Goal: Task Accomplishment & Management: Use online tool/utility

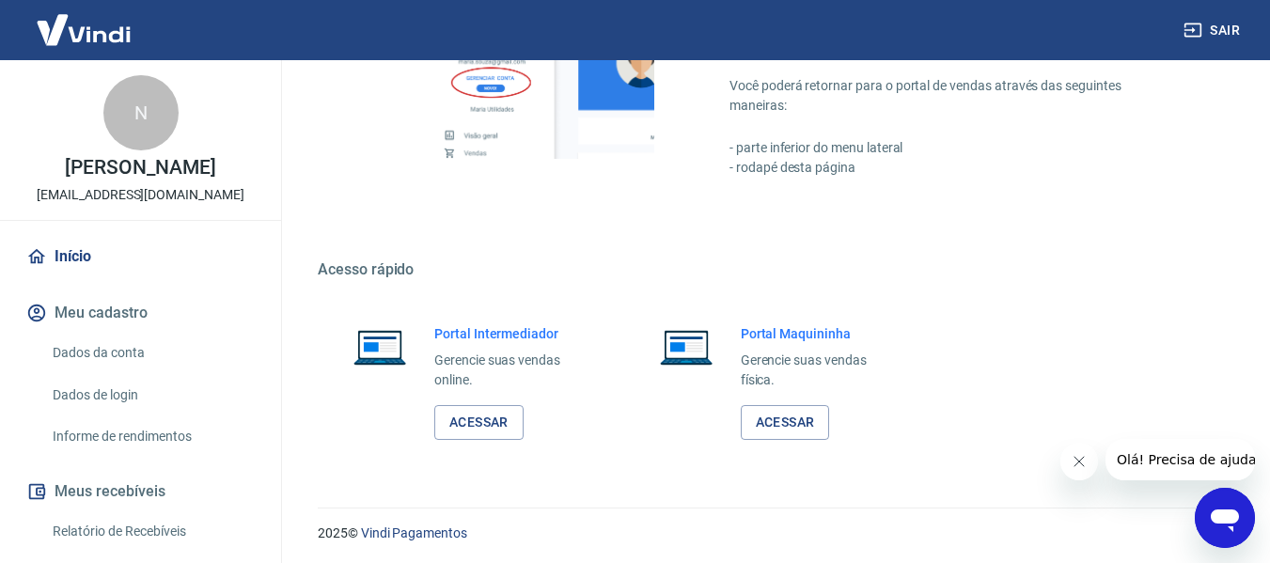
scroll to position [979, 0]
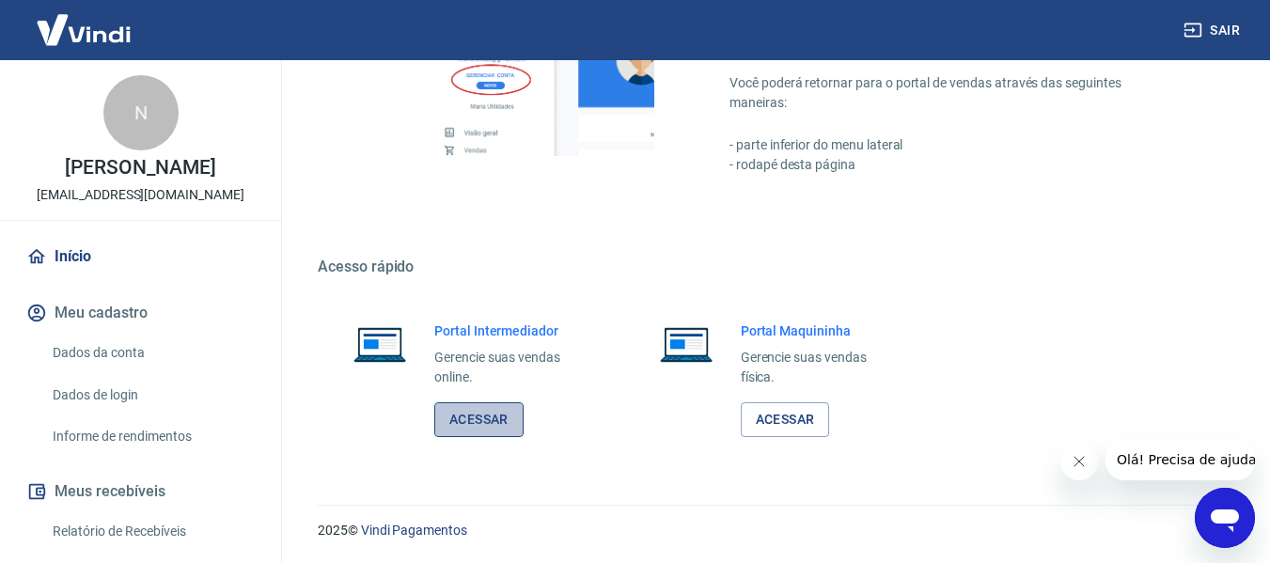
click at [508, 412] on link "Acessar" at bounding box center [478, 419] width 89 height 35
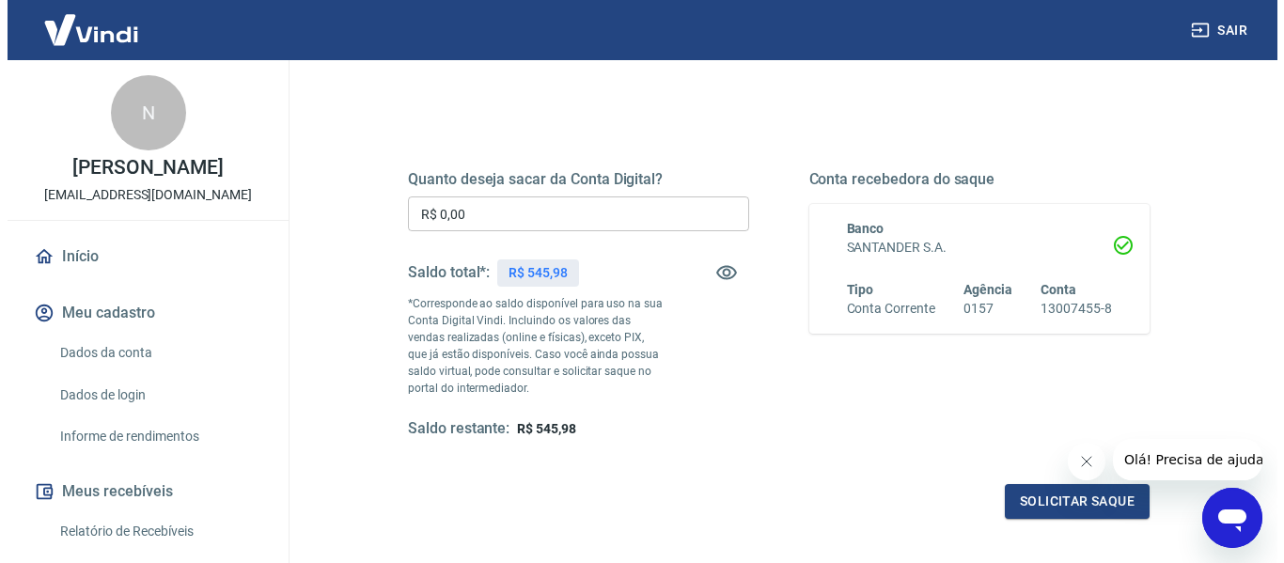
scroll to position [188, 0]
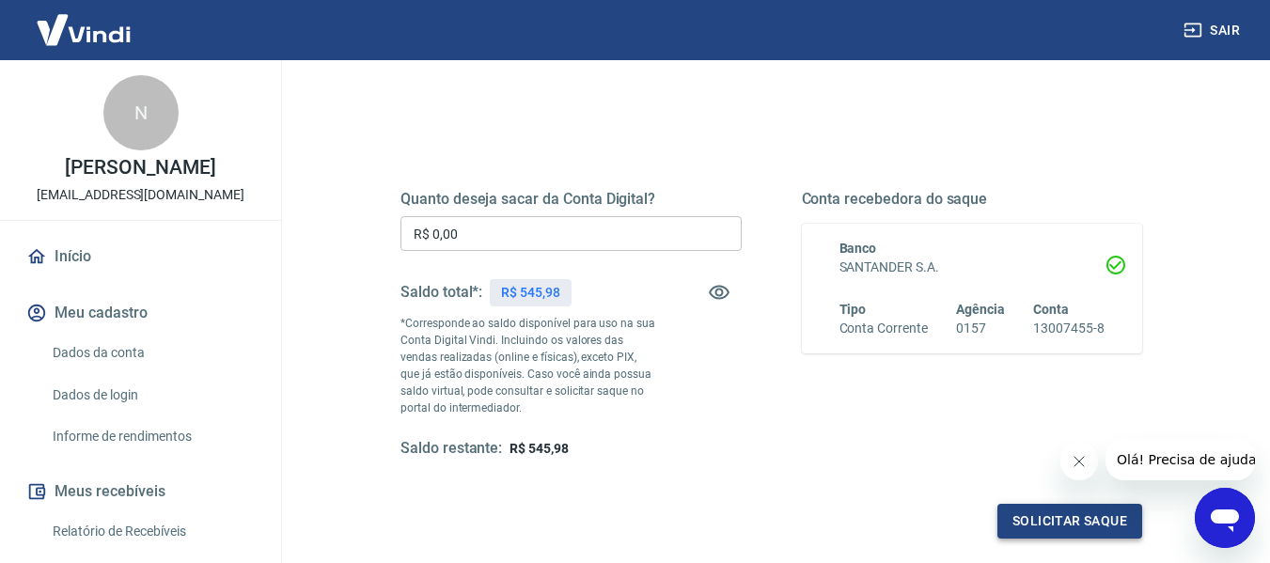
click at [1091, 534] on button "Solicitar saque" at bounding box center [1069, 521] width 145 height 35
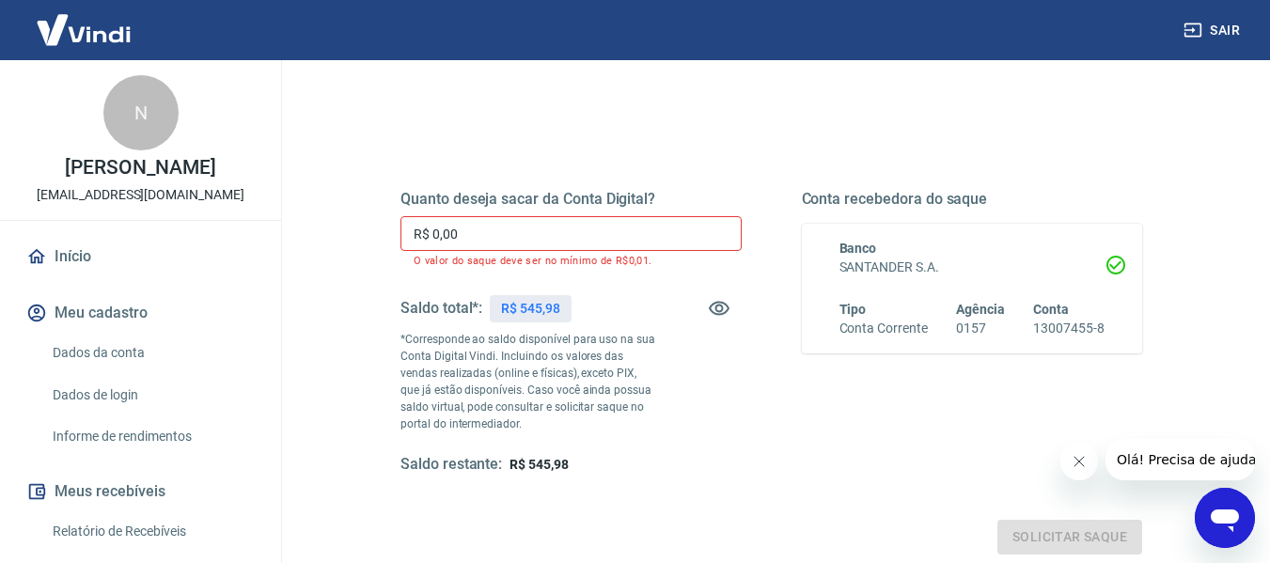
click at [476, 231] on input "R$ 0,00" at bounding box center [570, 233] width 341 height 35
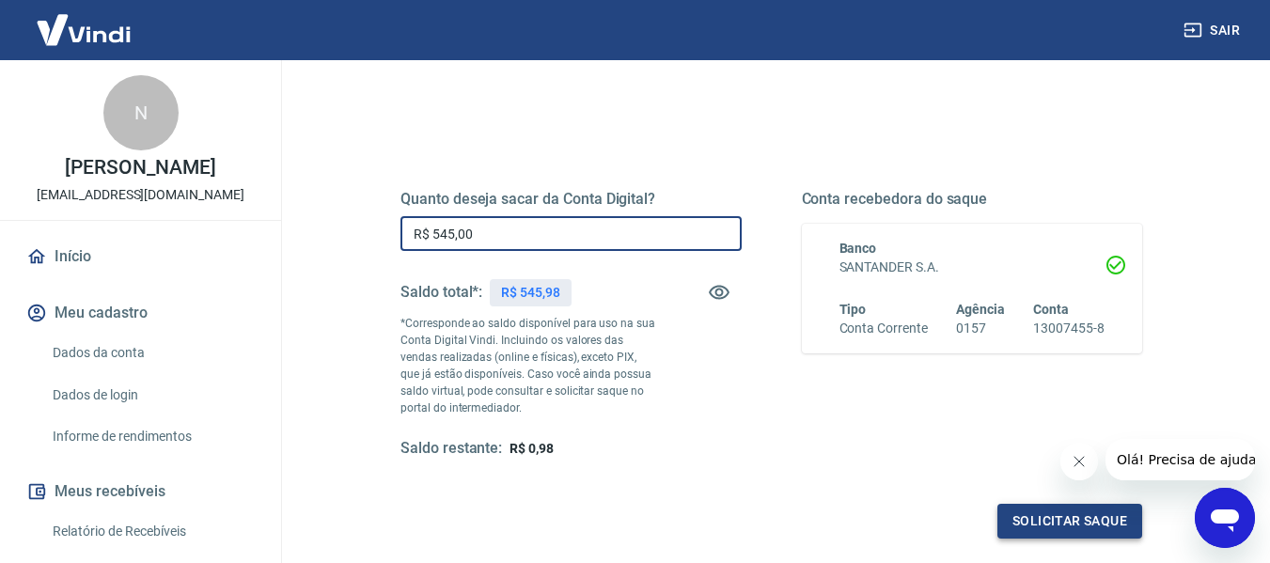
type input "R$ 545,00"
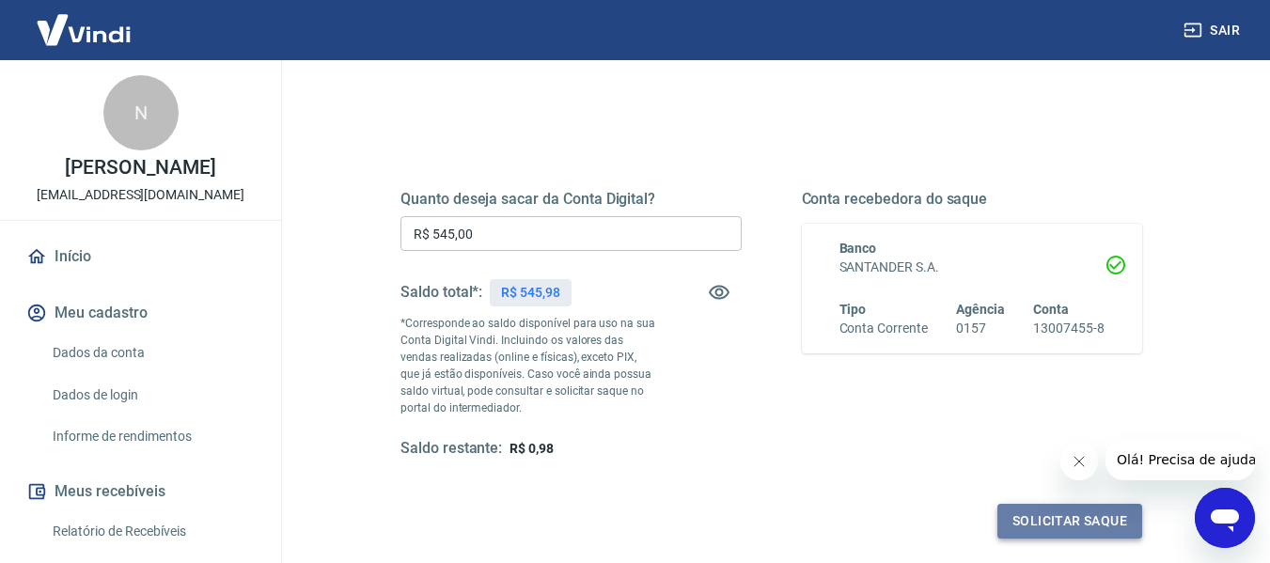
click at [1070, 517] on button "Solicitar saque" at bounding box center [1069, 521] width 145 height 35
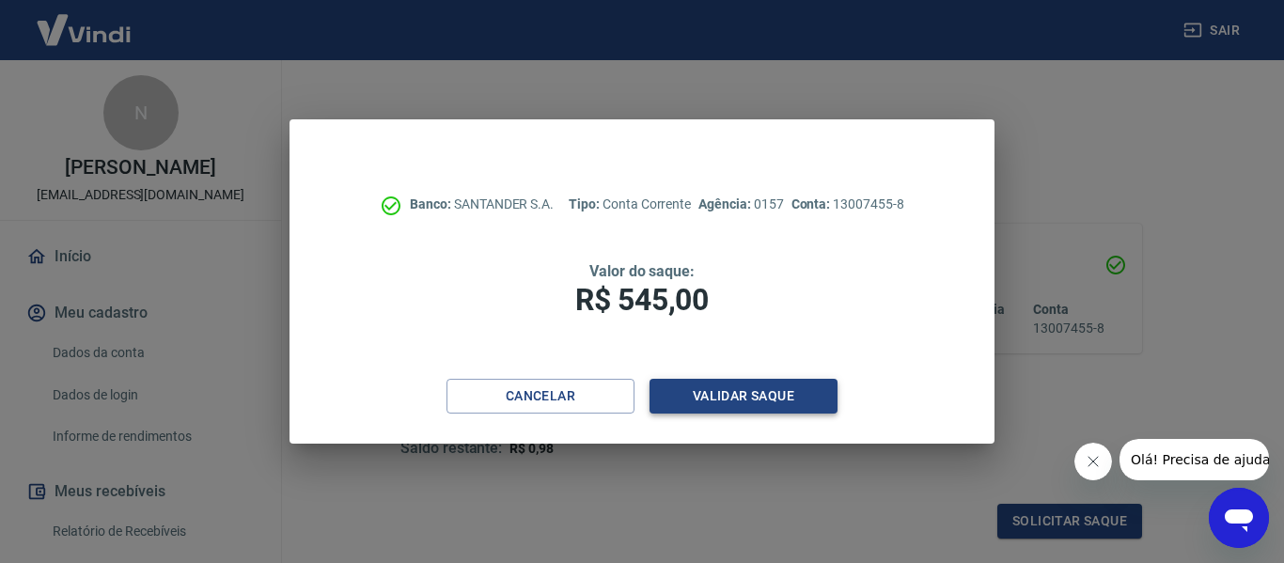
click at [735, 383] on button "Validar saque" at bounding box center [744, 396] width 188 height 35
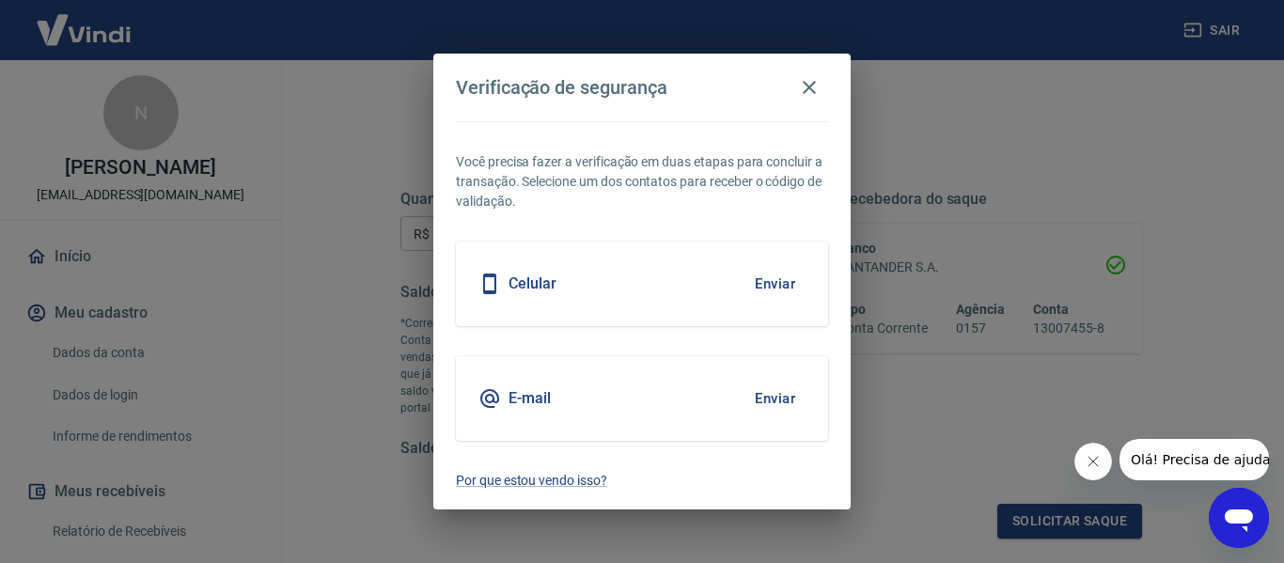
click at [544, 424] on div "E-mail Enviar" at bounding box center [642, 398] width 372 height 85
click at [544, 401] on h5 "E-mail" at bounding box center [530, 398] width 42 height 19
click at [774, 388] on button "Enviar" at bounding box center [774, 398] width 61 height 39
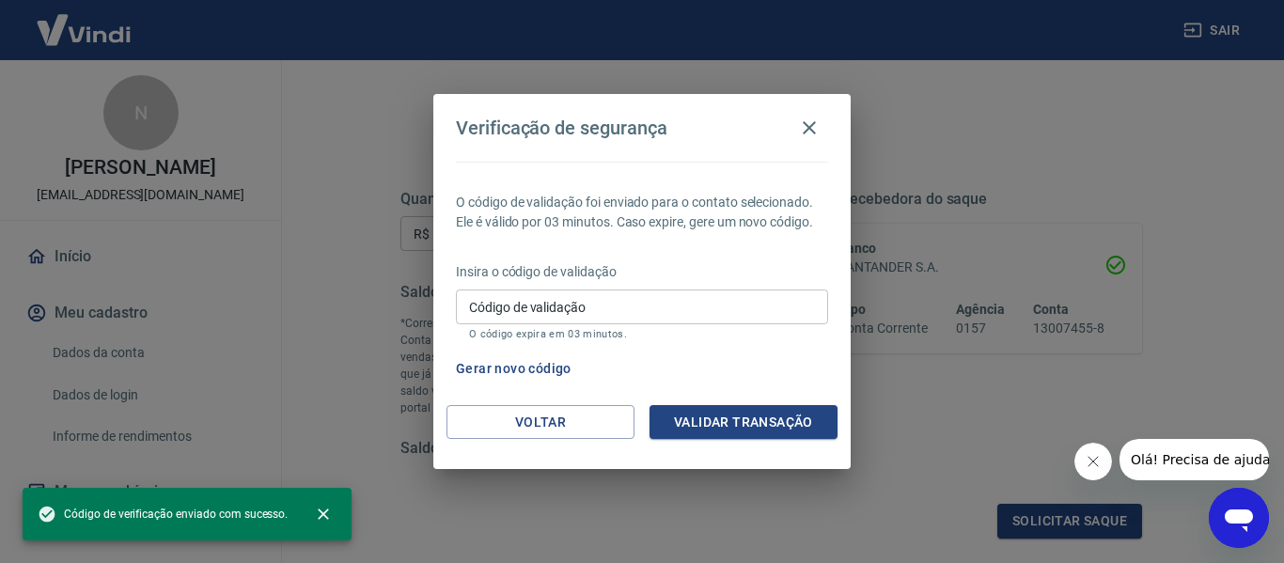
click at [636, 304] on input "Código de validação" at bounding box center [642, 307] width 372 height 35
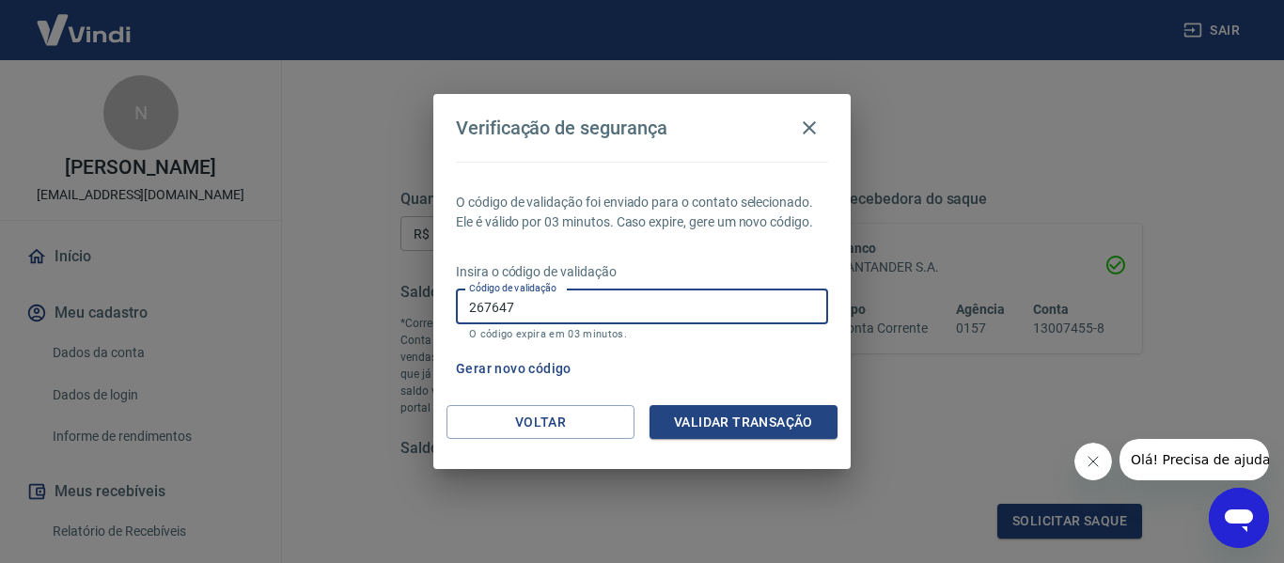
type input "267647"
click at [786, 399] on div "O código de validação foi enviado para o contato selecionado. Ele é válido por …" at bounding box center [641, 283] width 417 height 243
click at [790, 437] on button "Validar transação" at bounding box center [744, 422] width 188 height 35
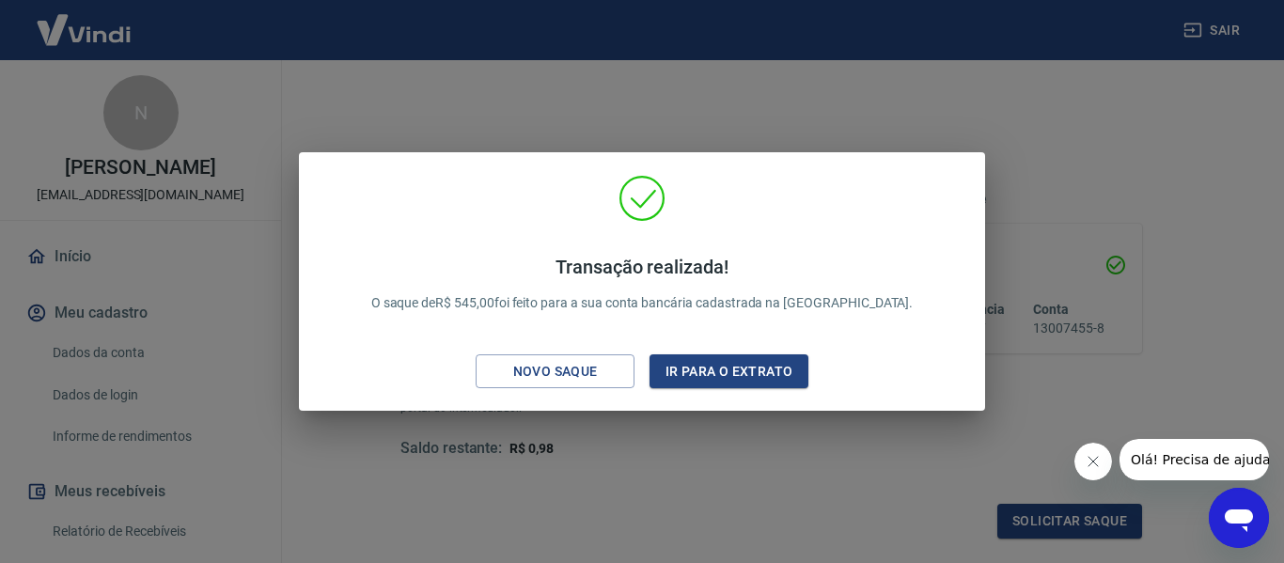
click at [999, 156] on div "Transação realizada! O saque de R$ 545,00 foi feito para a sua conta bancária c…" at bounding box center [642, 281] width 1284 height 563
